Goal: Understand process/instructions: Learn about a topic

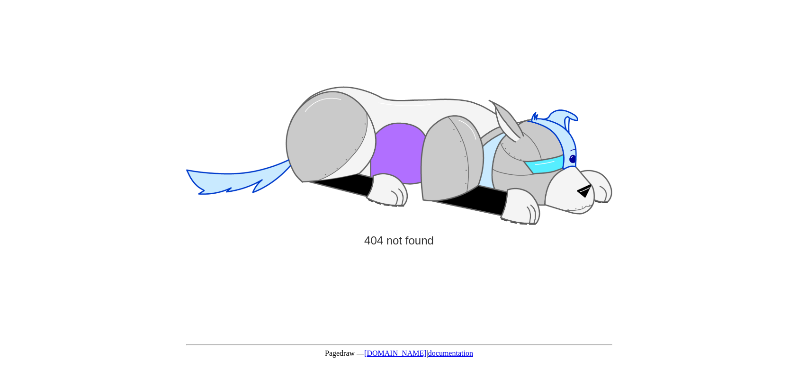
click at [394, 354] on link "[DOMAIN_NAME]" at bounding box center [395, 353] width 63 height 8
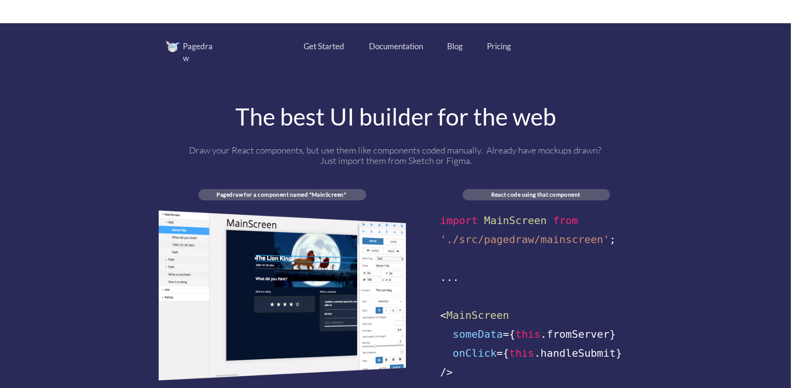
scroll to position [663, 0]
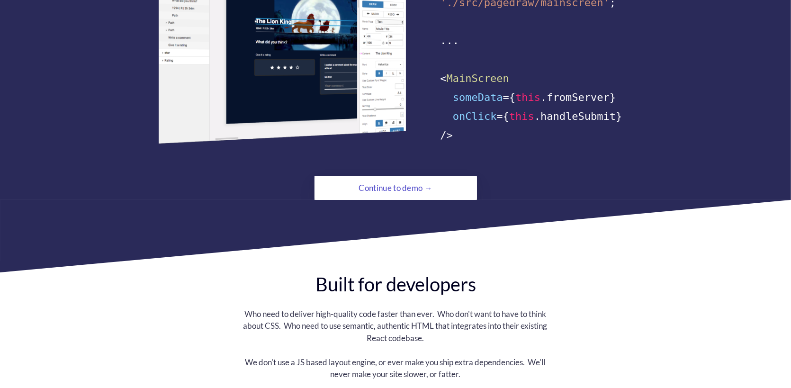
click at [375, 179] on div "Continue to demo →" at bounding box center [395, 188] width 111 height 19
